Goal: Browse casually: Explore the website without a specific task or goal

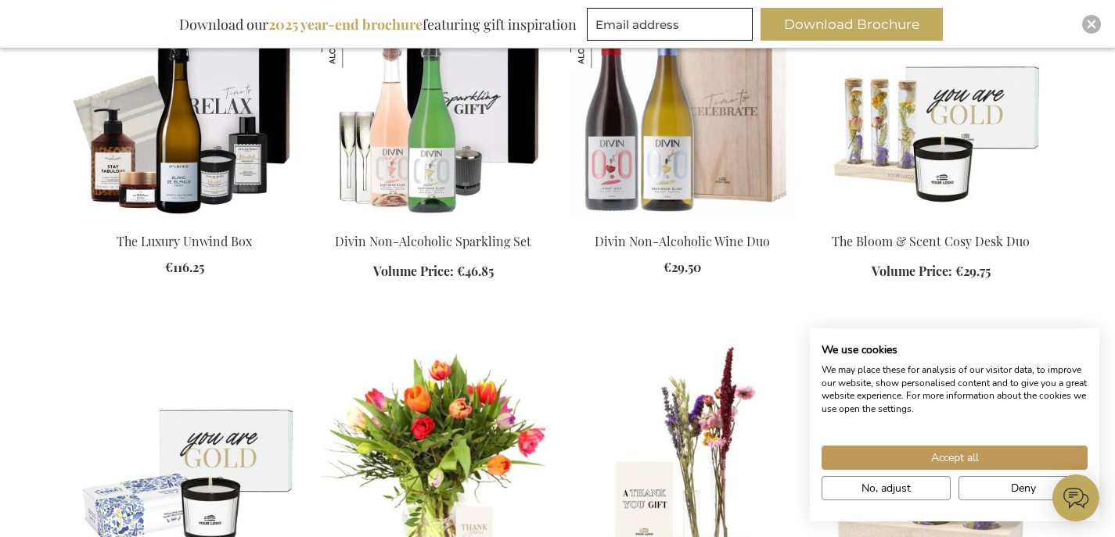
scroll to position [2268, 0]
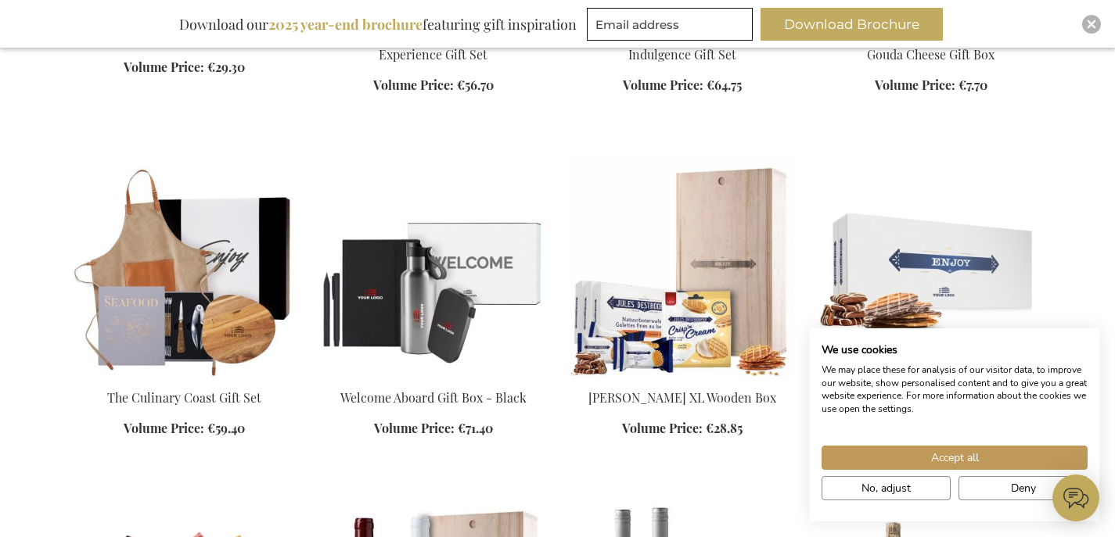
scroll to position [3180, 0]
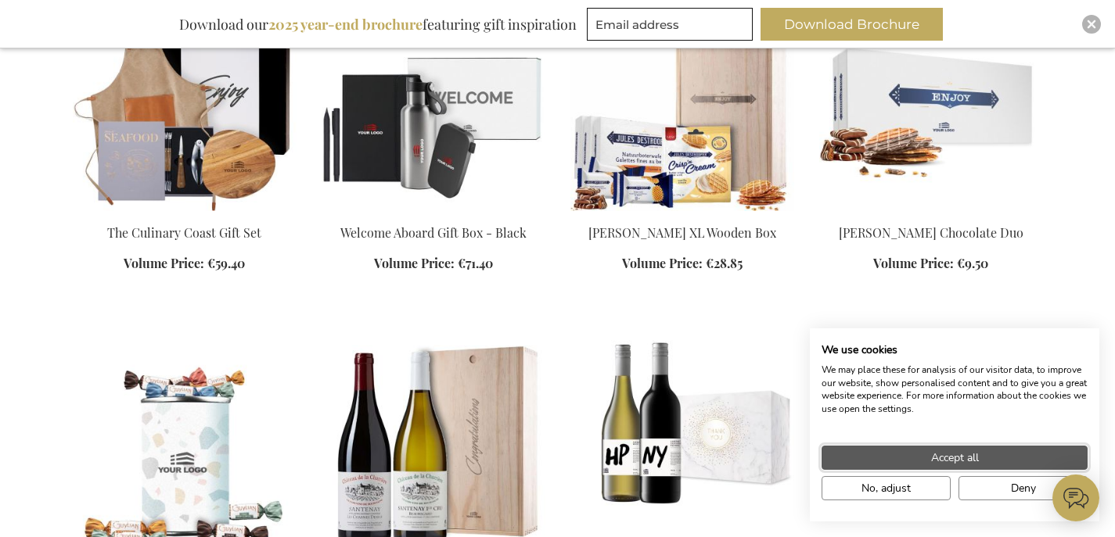
click at [986, 462] on button "Accept all" at bounding box center [954, 458] width 266 height 24
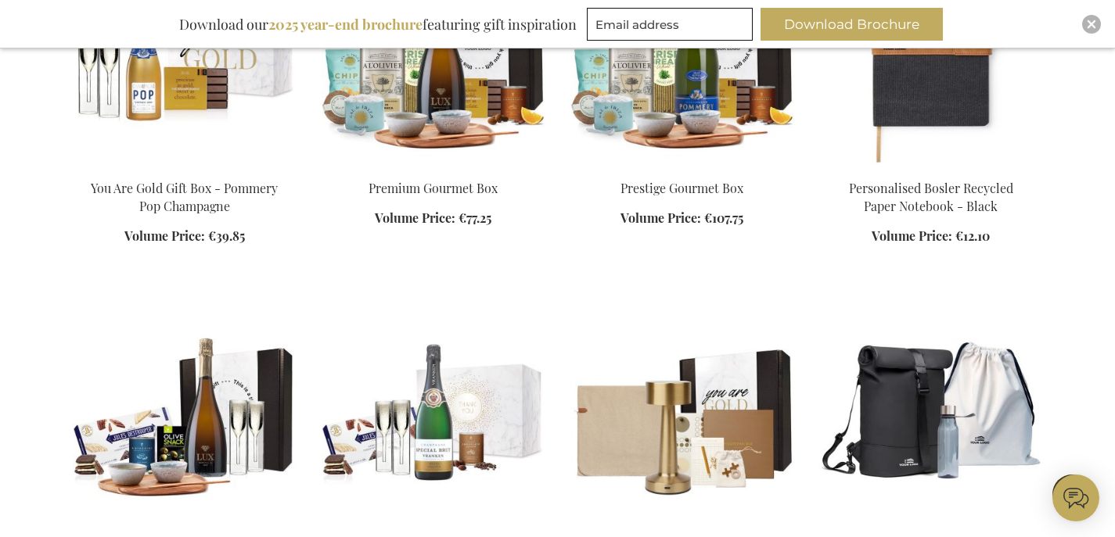
scroll to position [3959, 0]
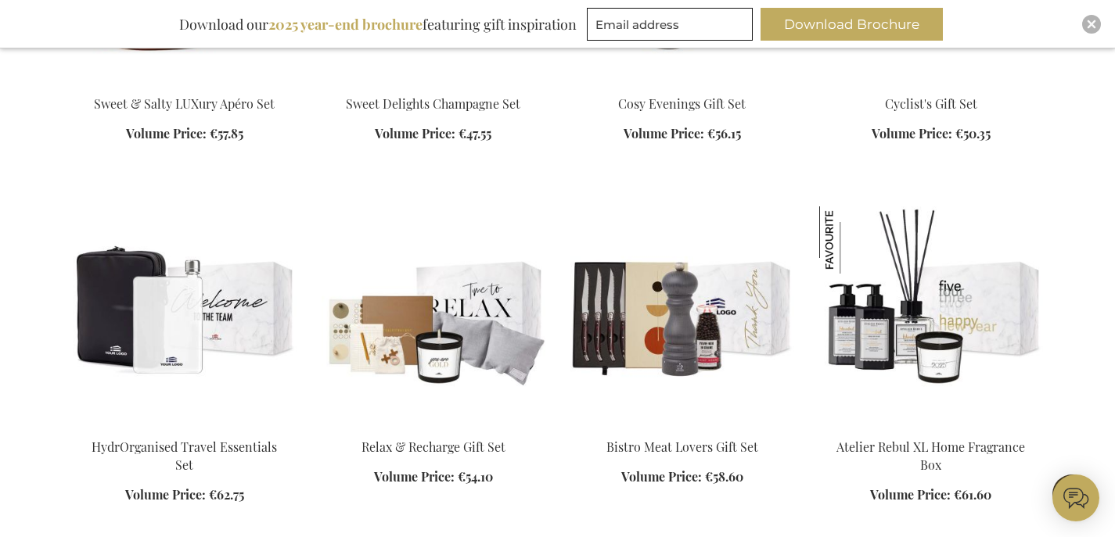
scroll to position [4548, 0]
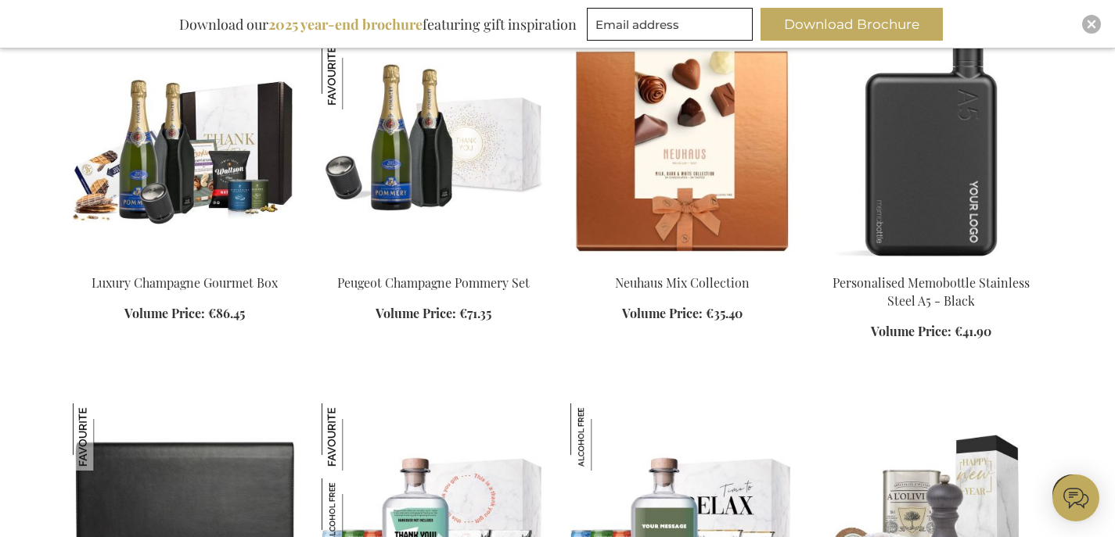
scroll to position [5874, 0]
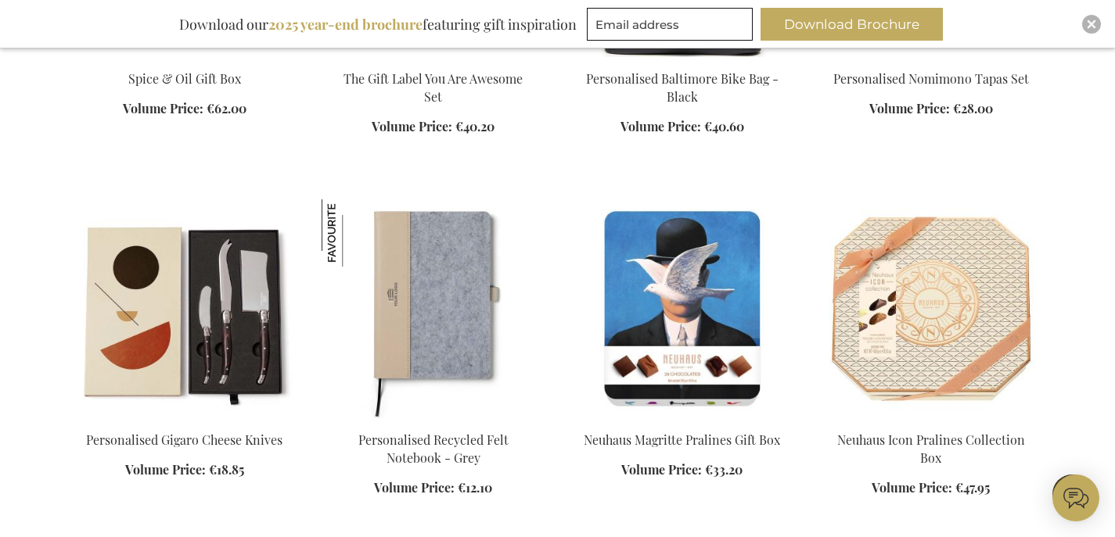
scroll to position [6589, 0]
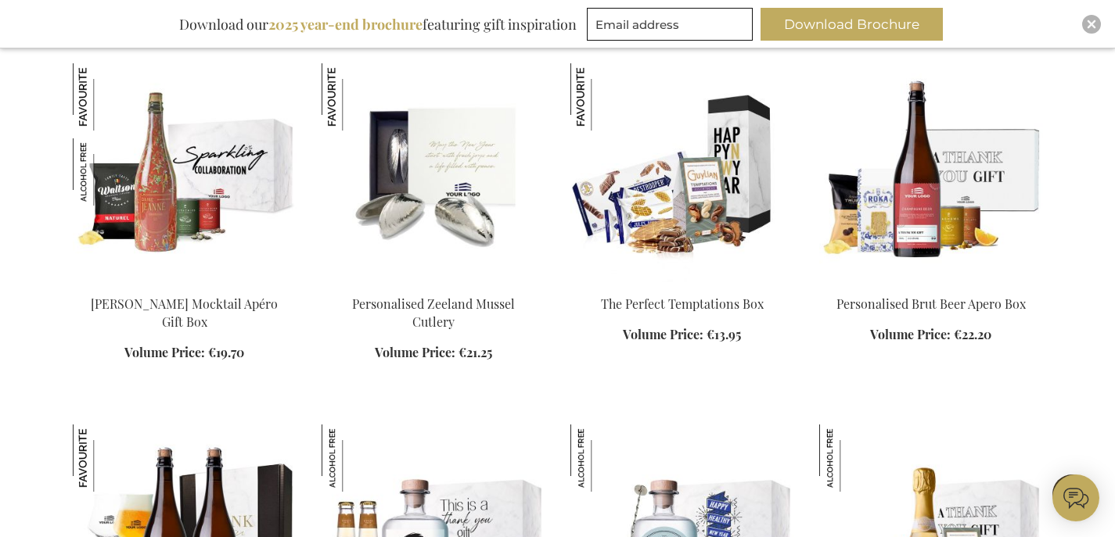
scroll to position [7212, 0]
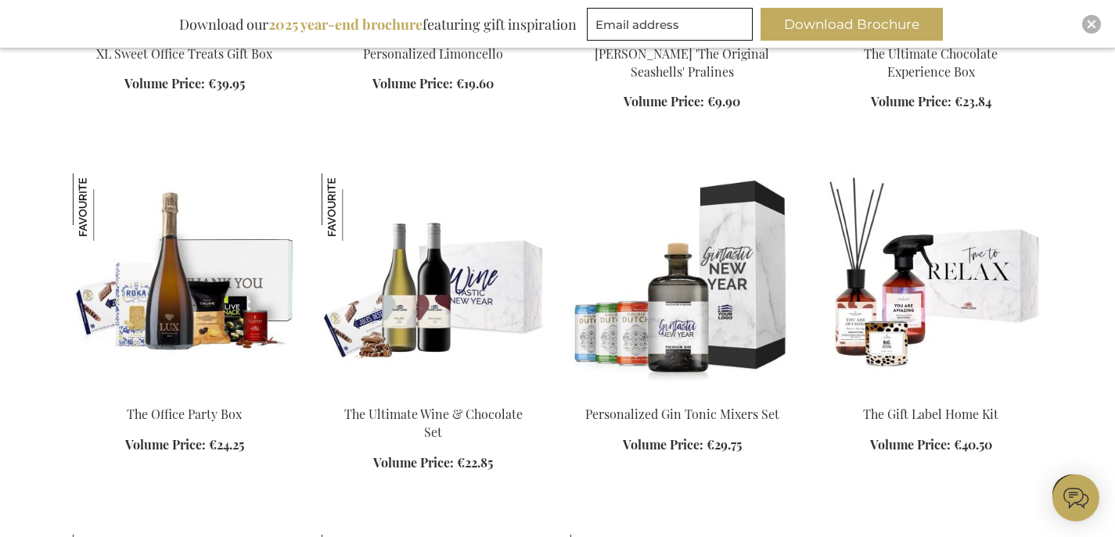
scroll to position [11450, 0]
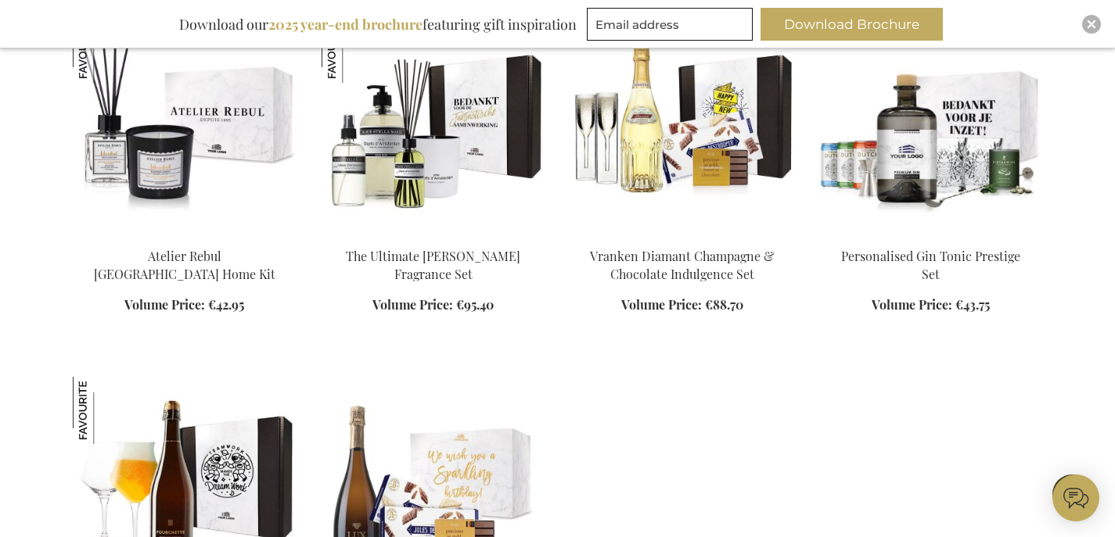
scroll to position [12354, 0]
